Goal: Information Seeking & Learning: Learn about a topic

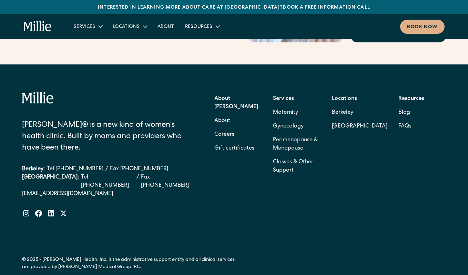
scroll to position [3035, 0]
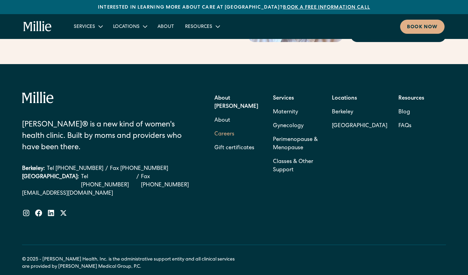
click at [219, 127] on link "Careers" at bounding box center [224, 134] width 20 height 14
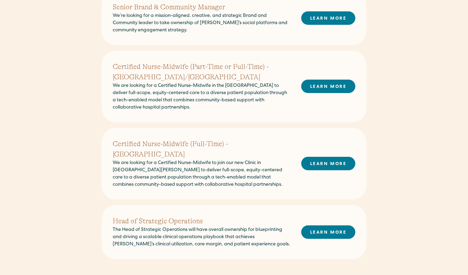
scroll to position [266, 0]
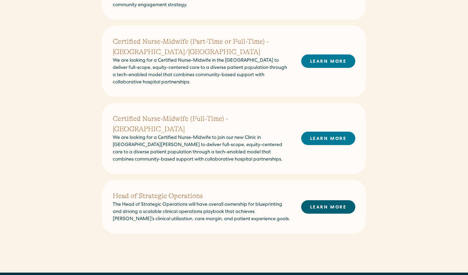
click at [326, 202] on link "LEARN MORE" at bounding box center [328, 206] width 54 height 13
